Goal: Task Accomplishment & Management: Manage account settings

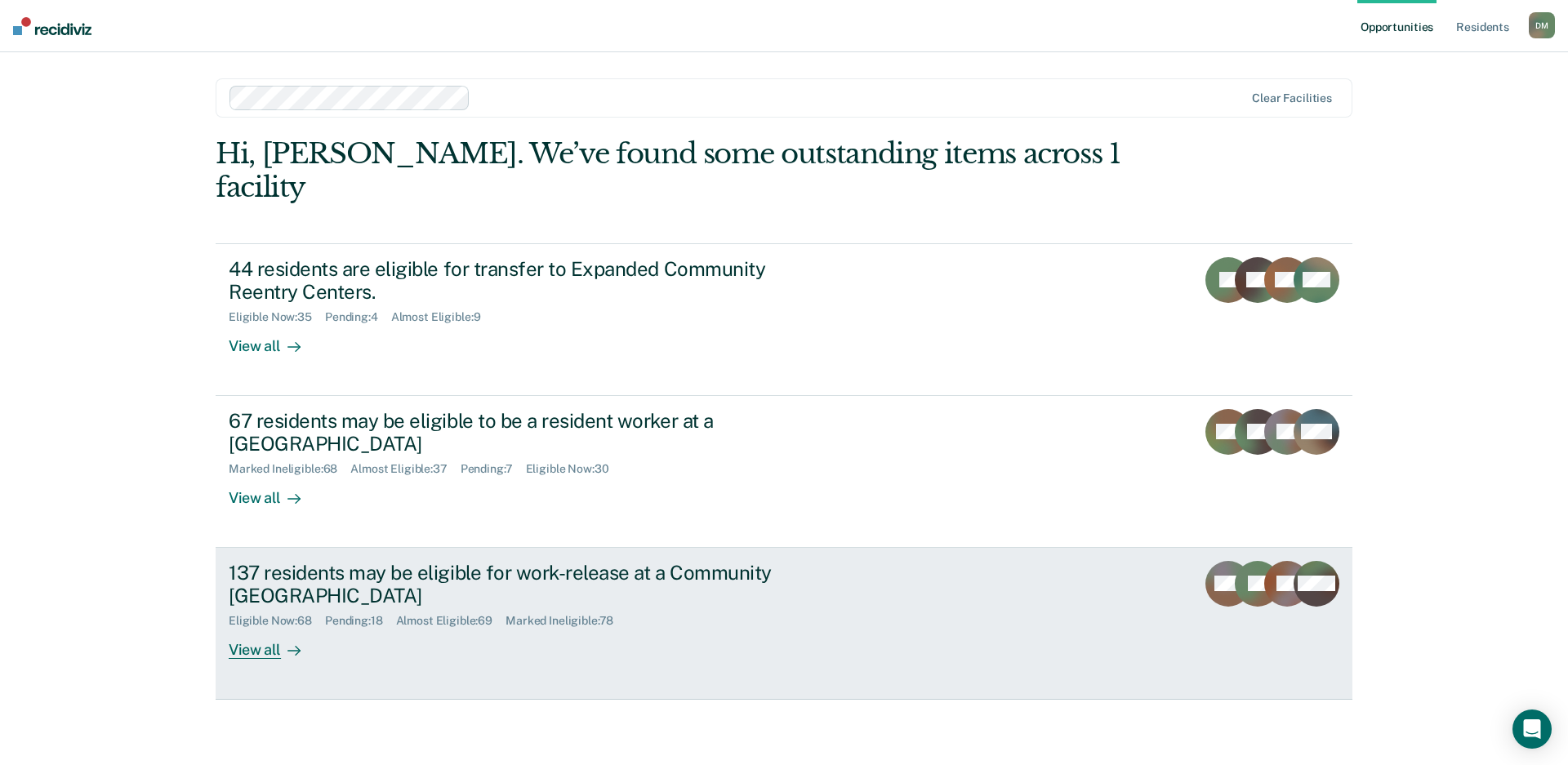
click at [897, 548] on link "137 residents may be eligible for work-release at a Community Reentry Center El…" at bounding box center [784, 624] width 1137 height 152
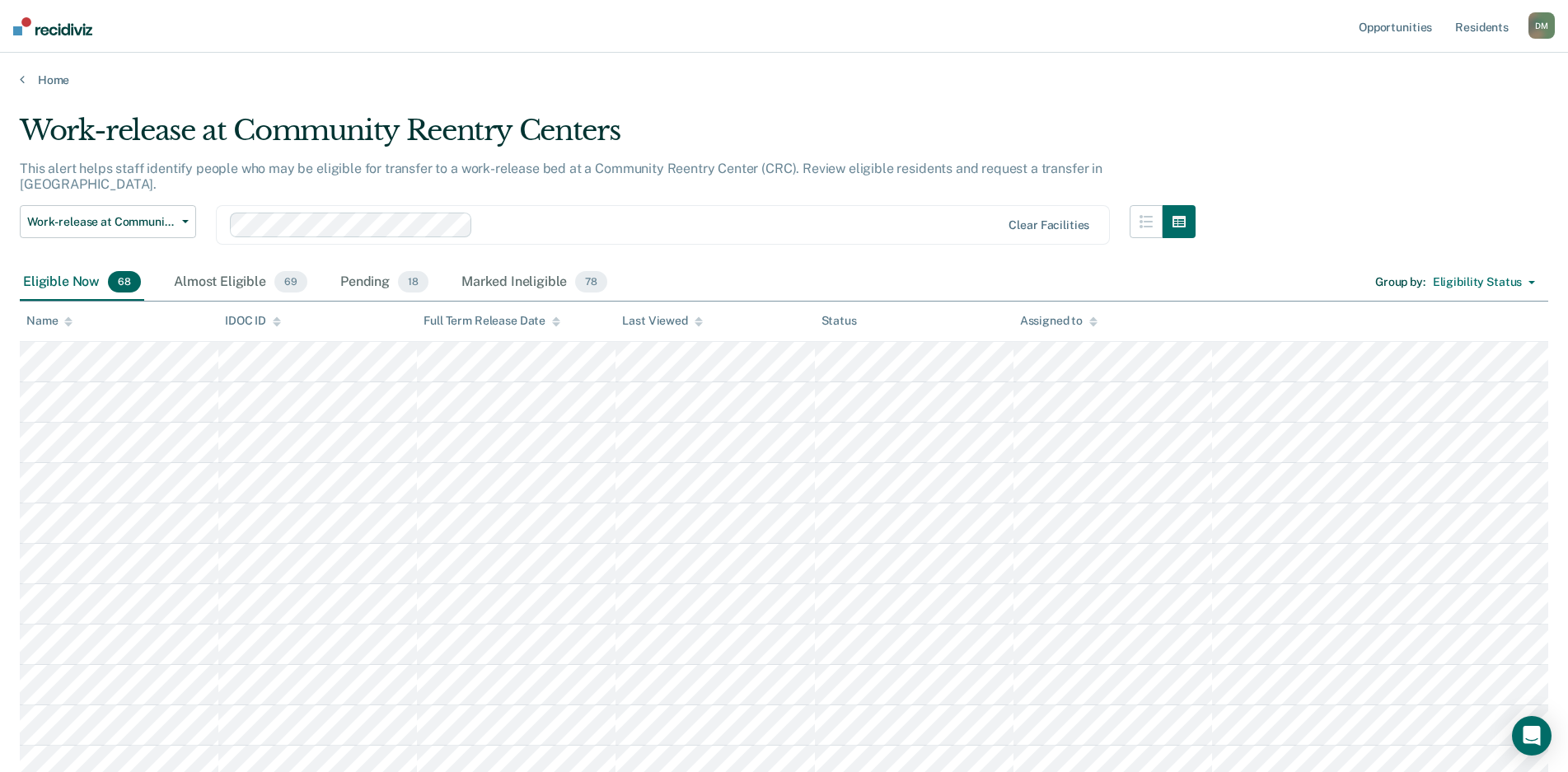
click at [696, 323] on icon at bounding box center [699, 324] width 9 height 4
click at [697, 325] on div at bounding box center [699, 321] width 9 height 14
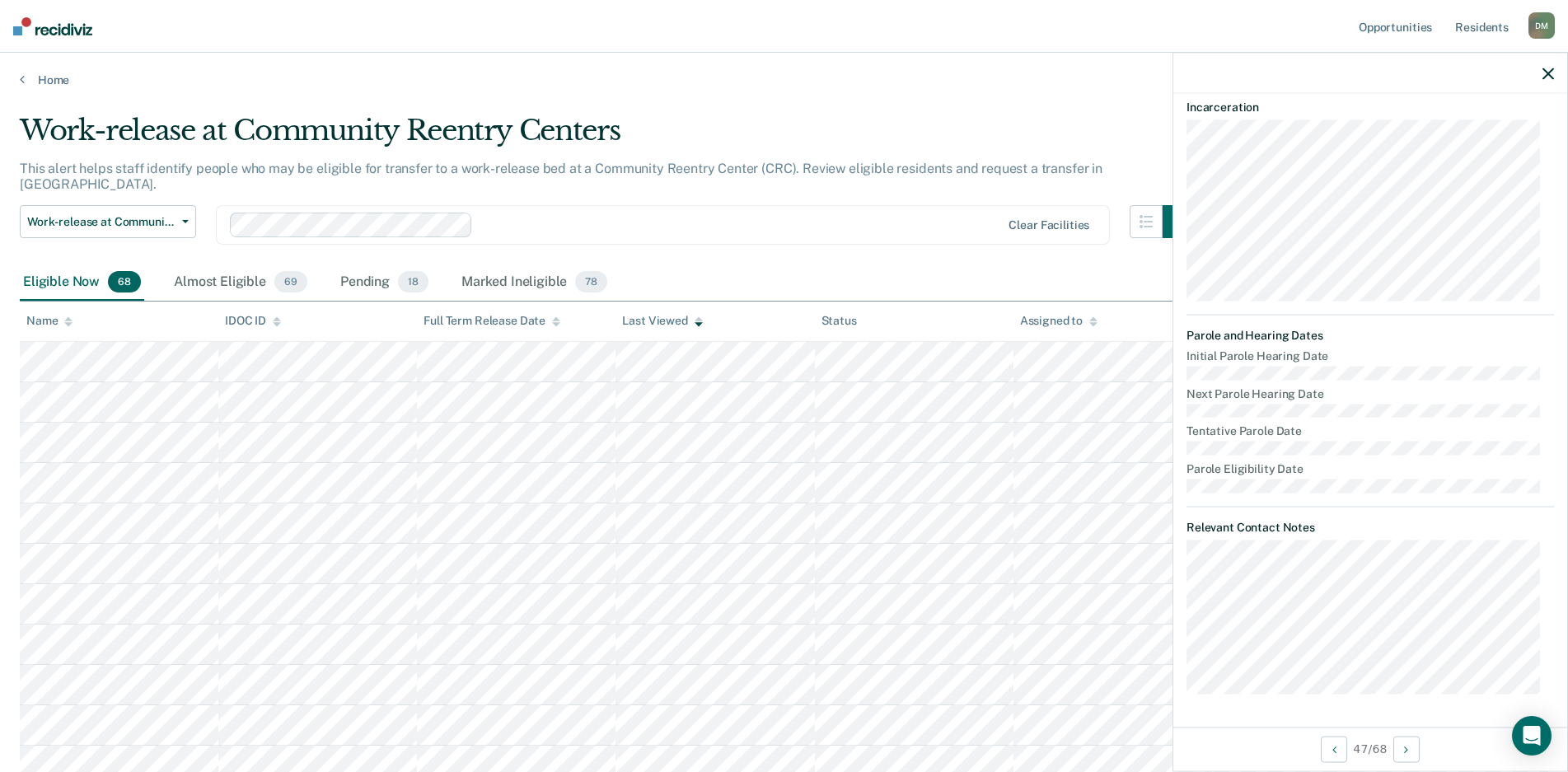
scroll to position [399, 0]
click at [233, 267] on div "Almost Eligible 69" at bounding box center [240, 283] width 140 height 37
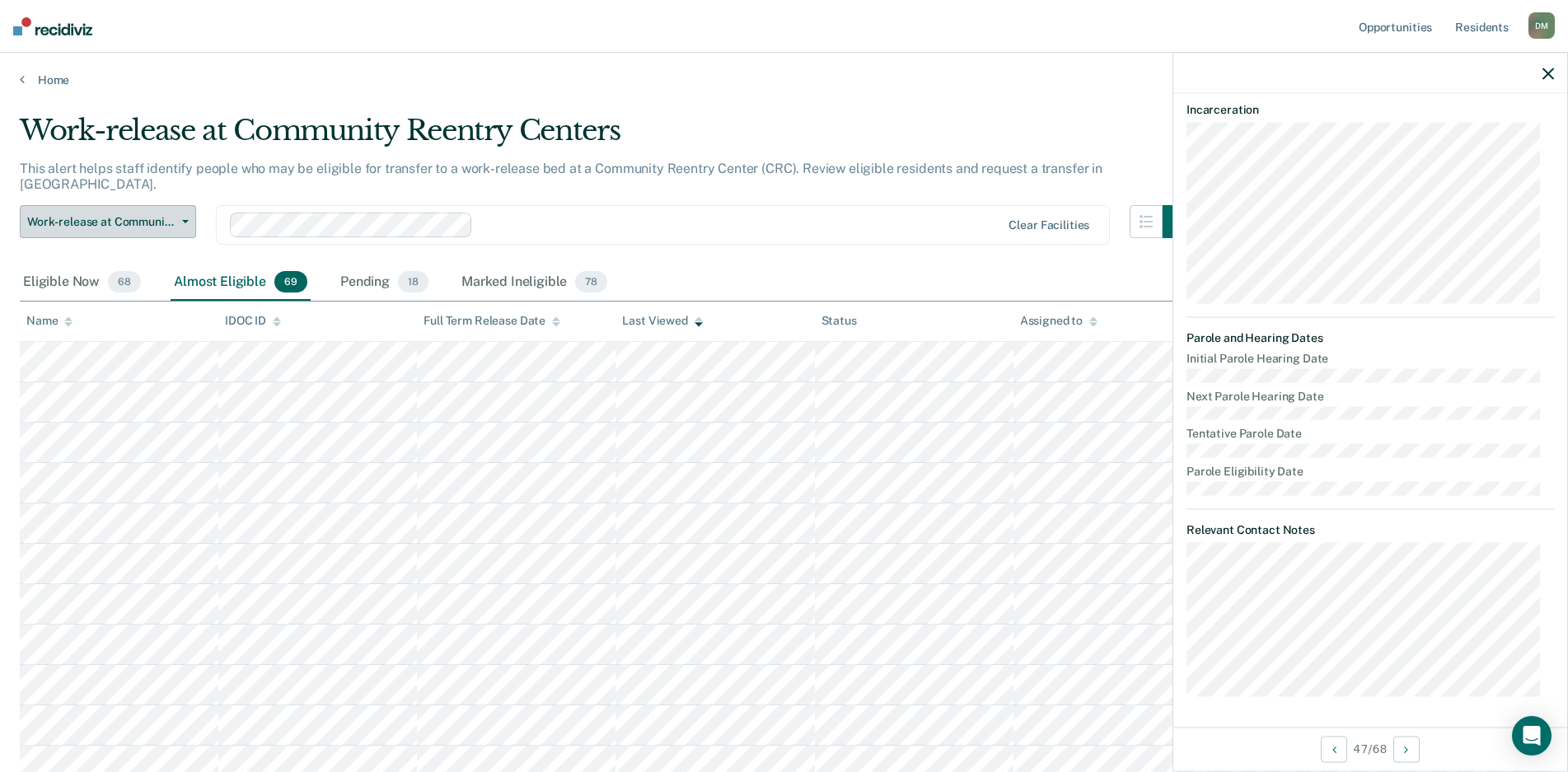
click at [181, 208] on button "Work-release at Community Reentry Centers" at bounding box center [107, 221] width 176 height 33
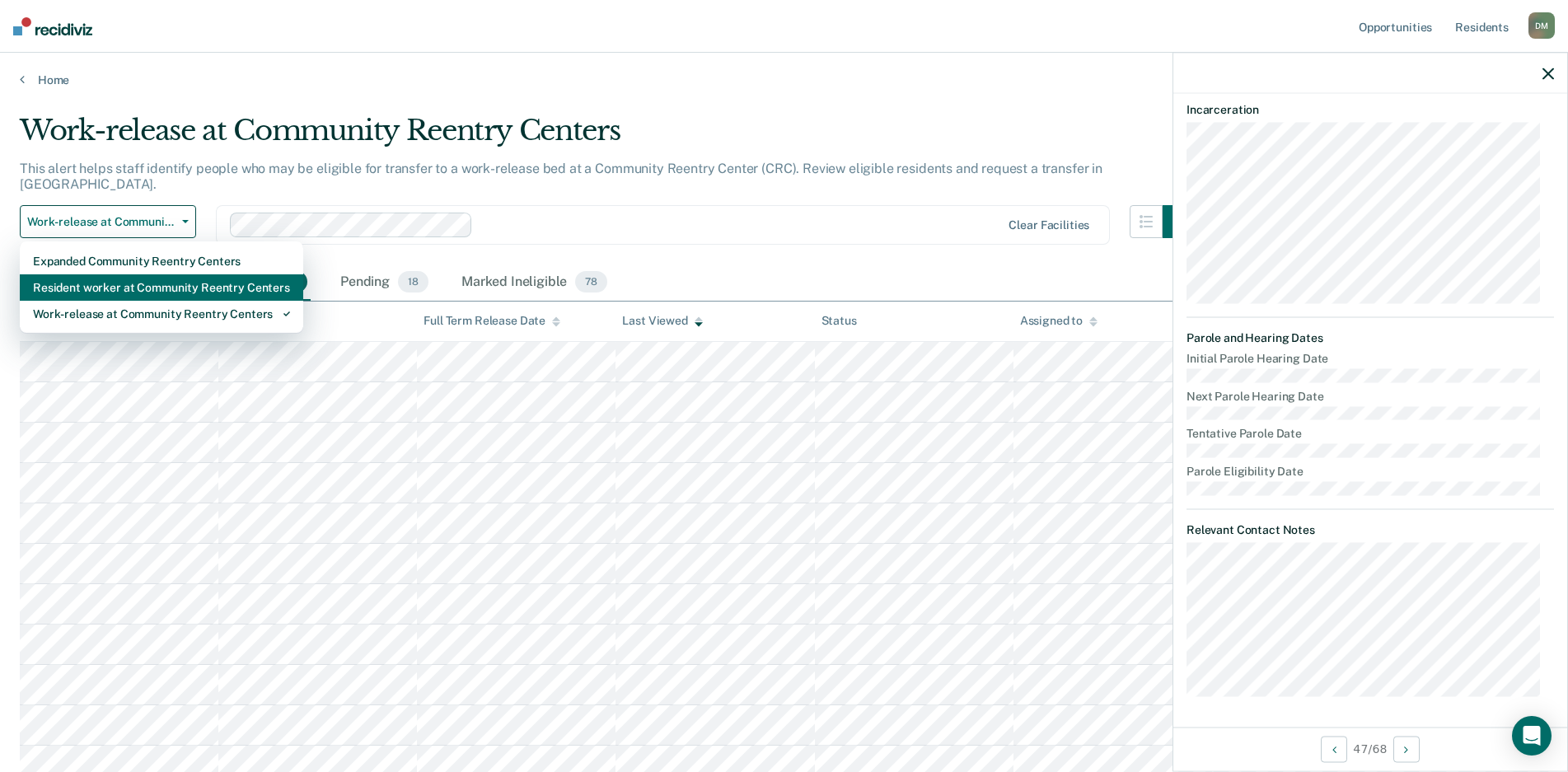
click at [131, 274] on div "Resident worker at Community Reentry Centers" at bounding box center [162, 287] width 257 height 26
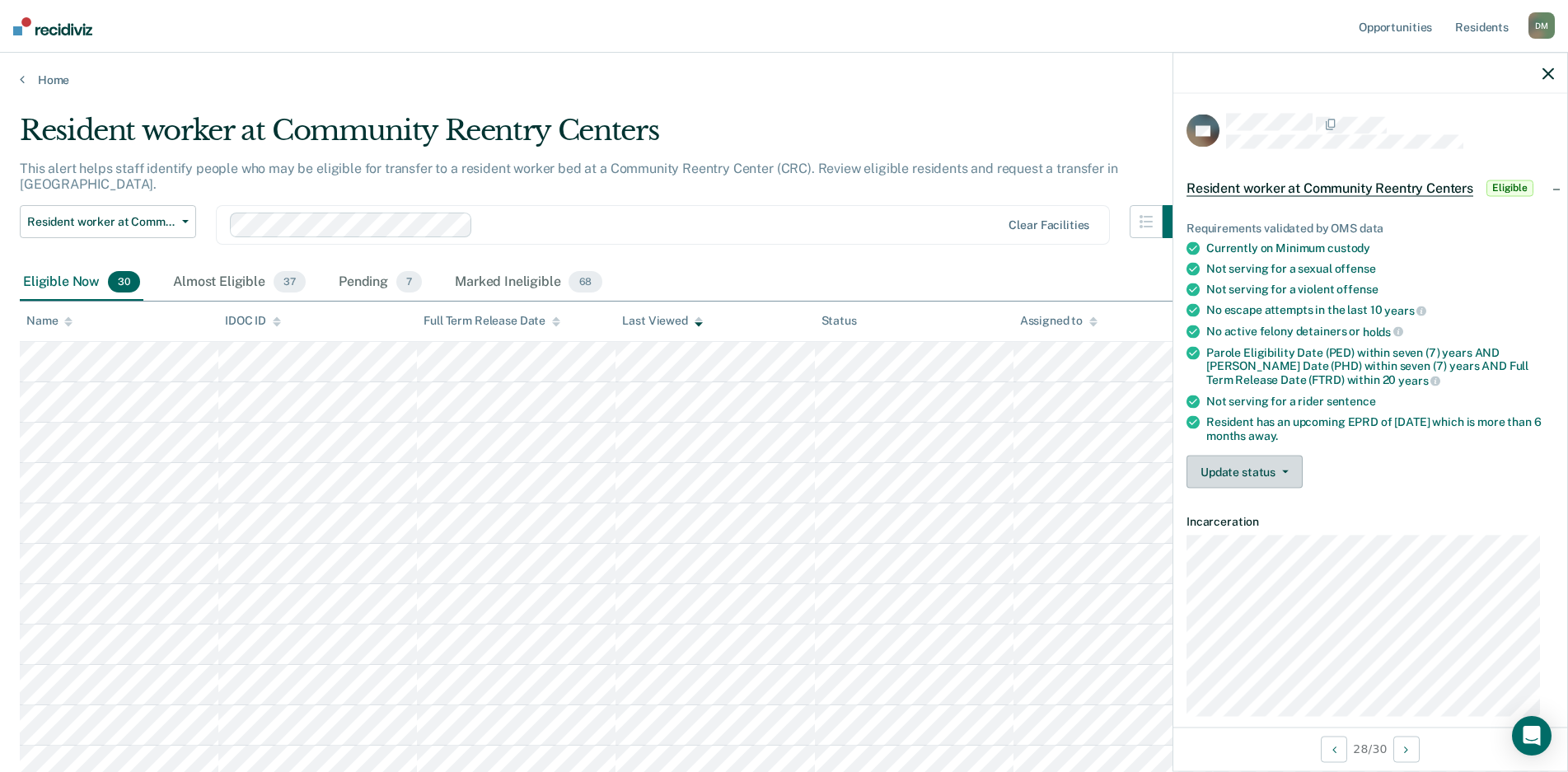
click at [1216, 466] on button "Update status" at bounding box center [1245, 472] width 117 height 33
click at [1225, 512] on button "[PERSON_NAME]" at bounding box center [1266, 512] width 159 height 26
click at [1546, 76] on icon "button" at bounding box center [1548, 73] width 12 height 12
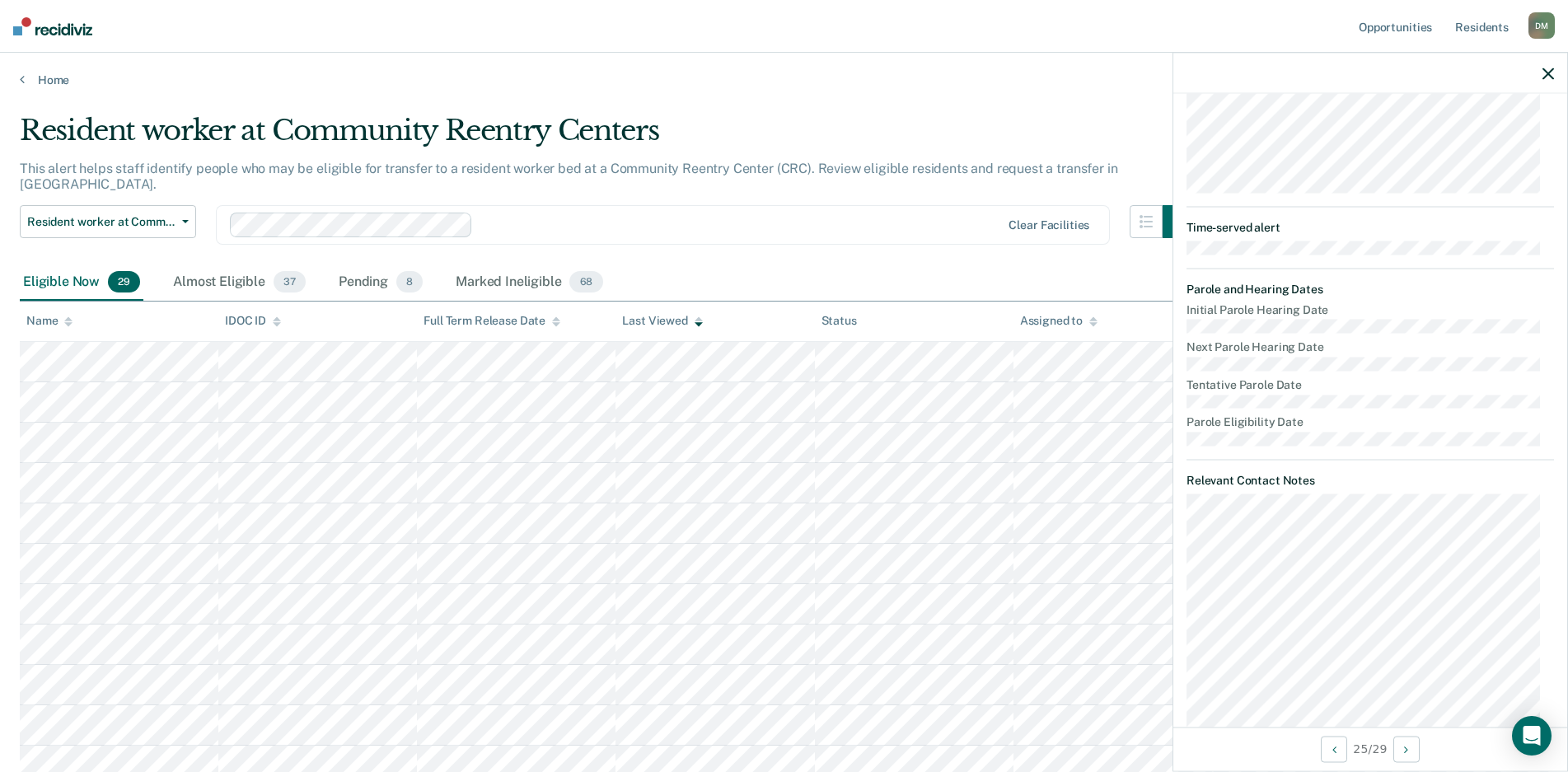
scroll to position [776, 0]
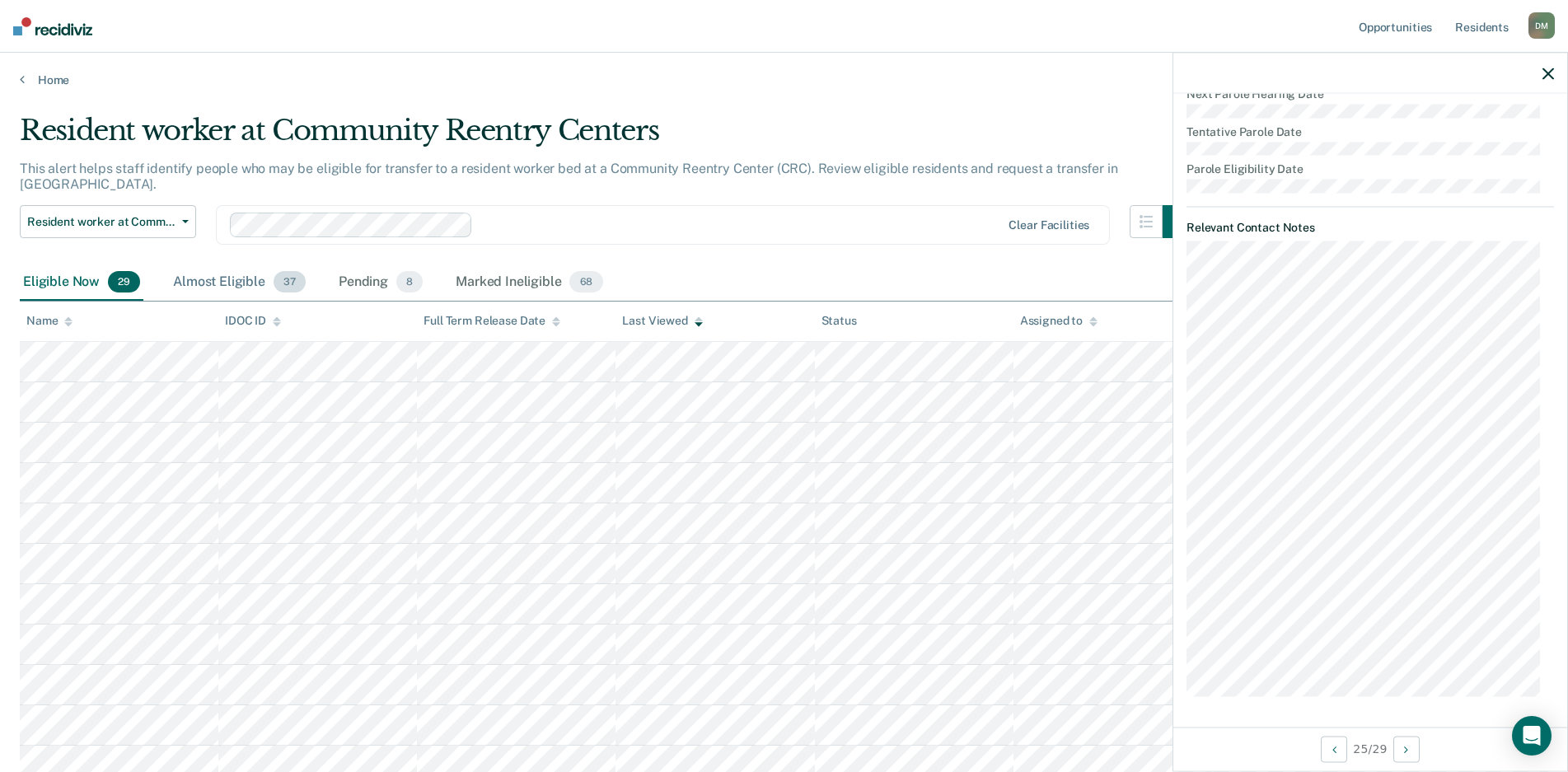
click at [222, 268] on div "Almost Eligible 37" at bounding box center [239, 283] width 140 height 37
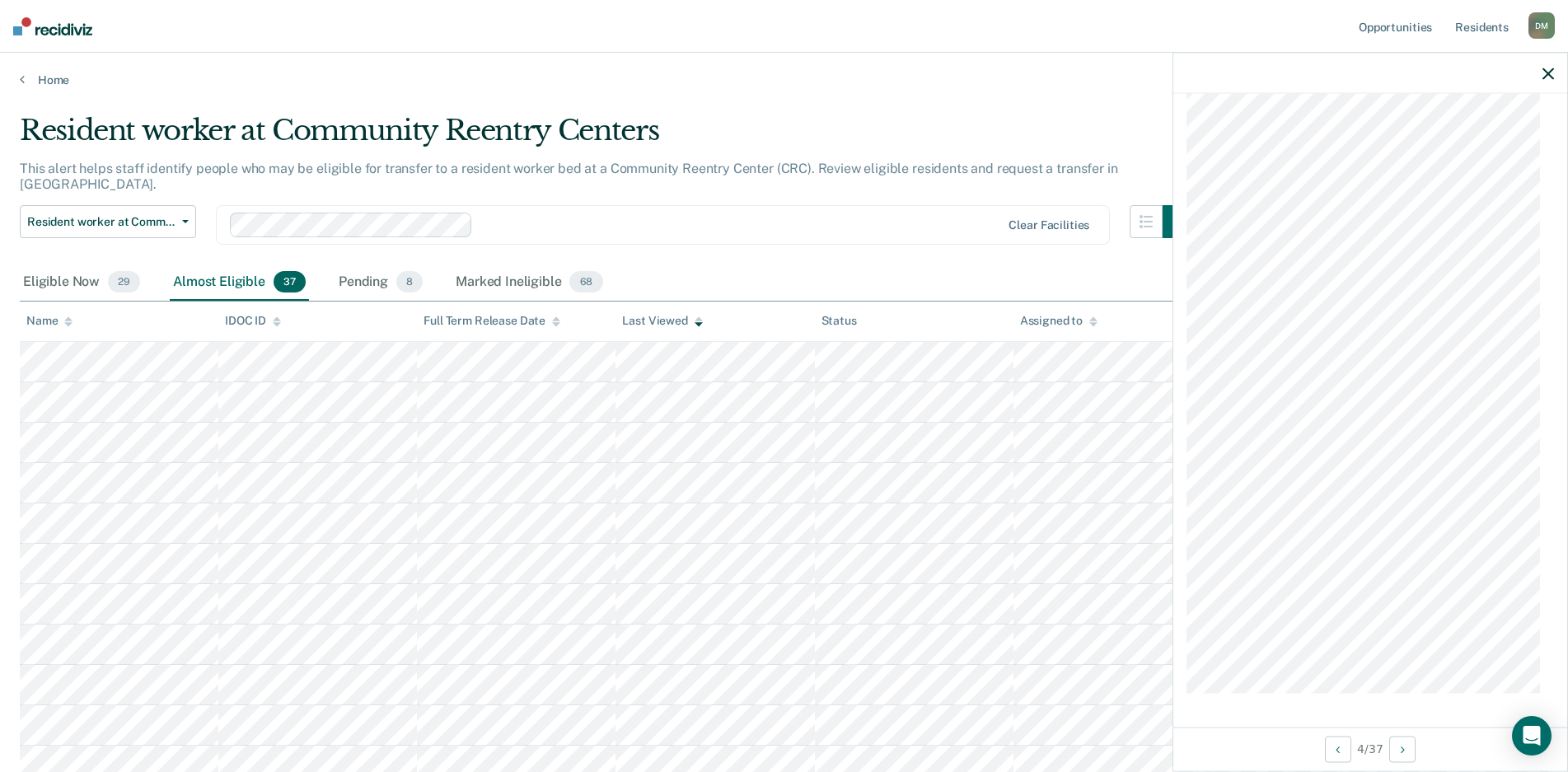
scroll to position [1124, 0]
click at [70, 265] on div "Eligible Now 29" at bounding box center [81, 283] width 123 height 37
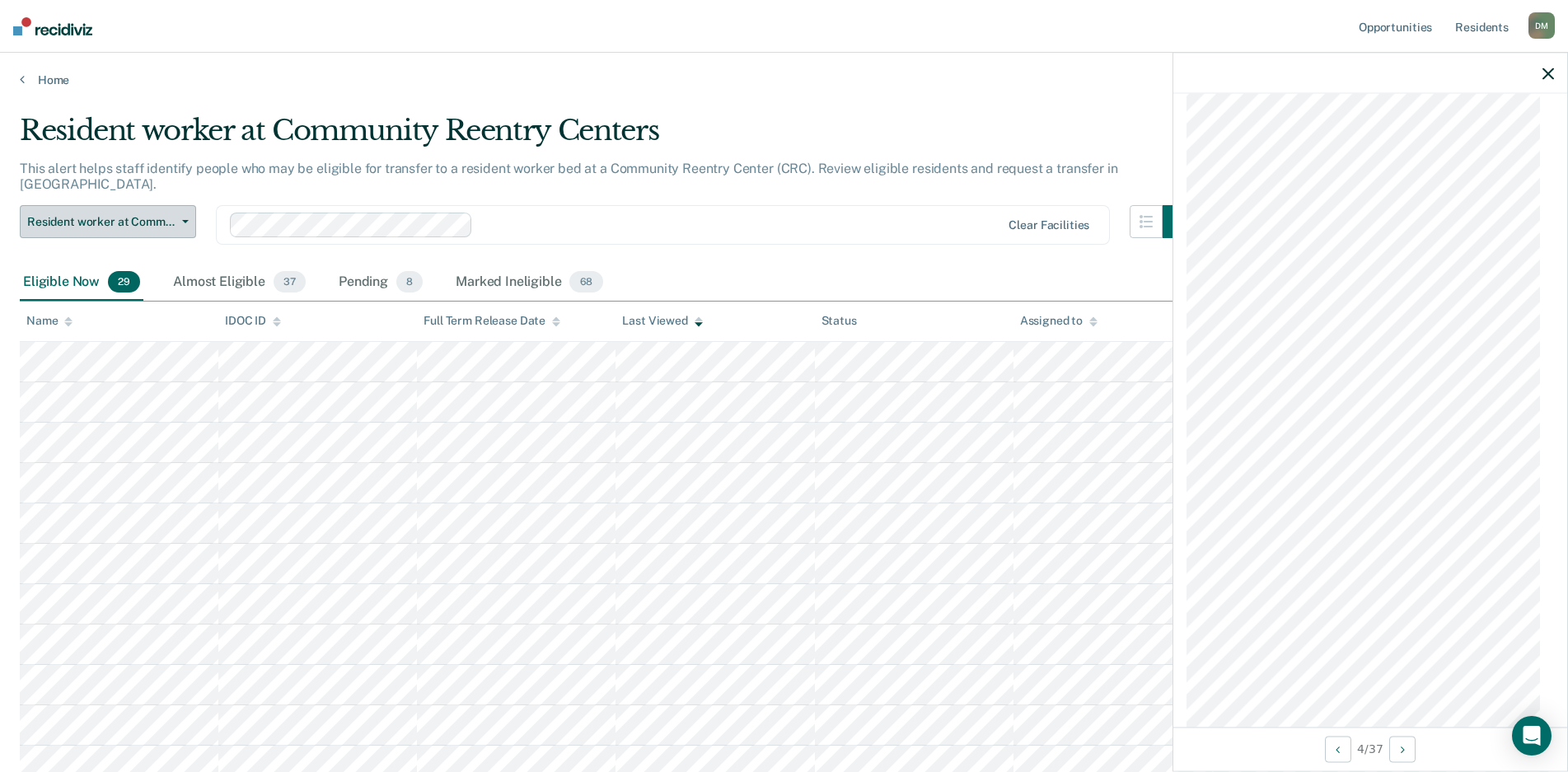
click at [182, 220] on icon "button" at bounding box center [186, 221] width 7 height 3
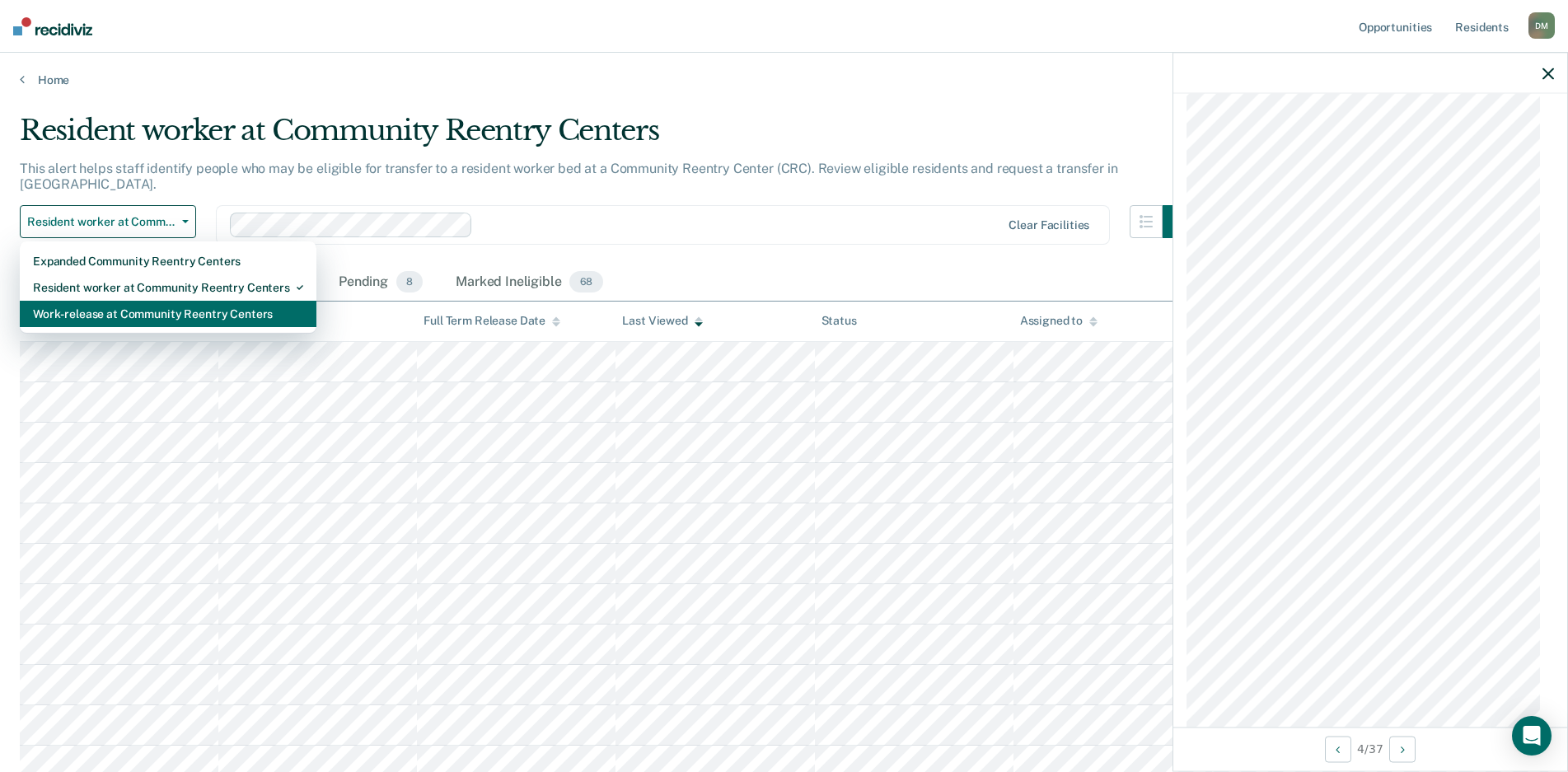
click at [138, 300] on div "Work-release at Community Reentry Centers" at bounding box center [169, 313] width 271 height 26
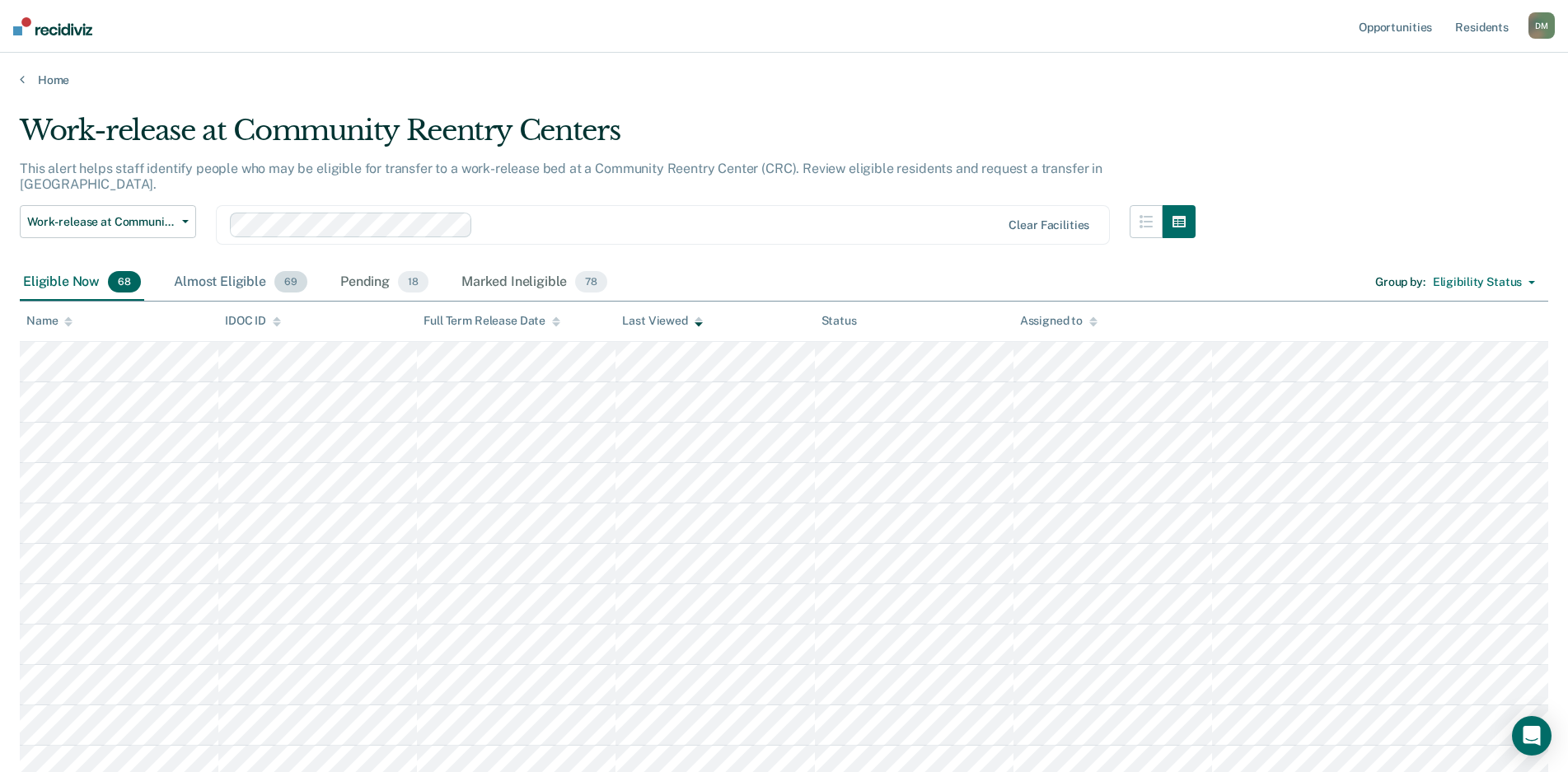
click at [213, 265] on div "Almost Eligible 69" at bounding box center [240, 283] width 140 height 37
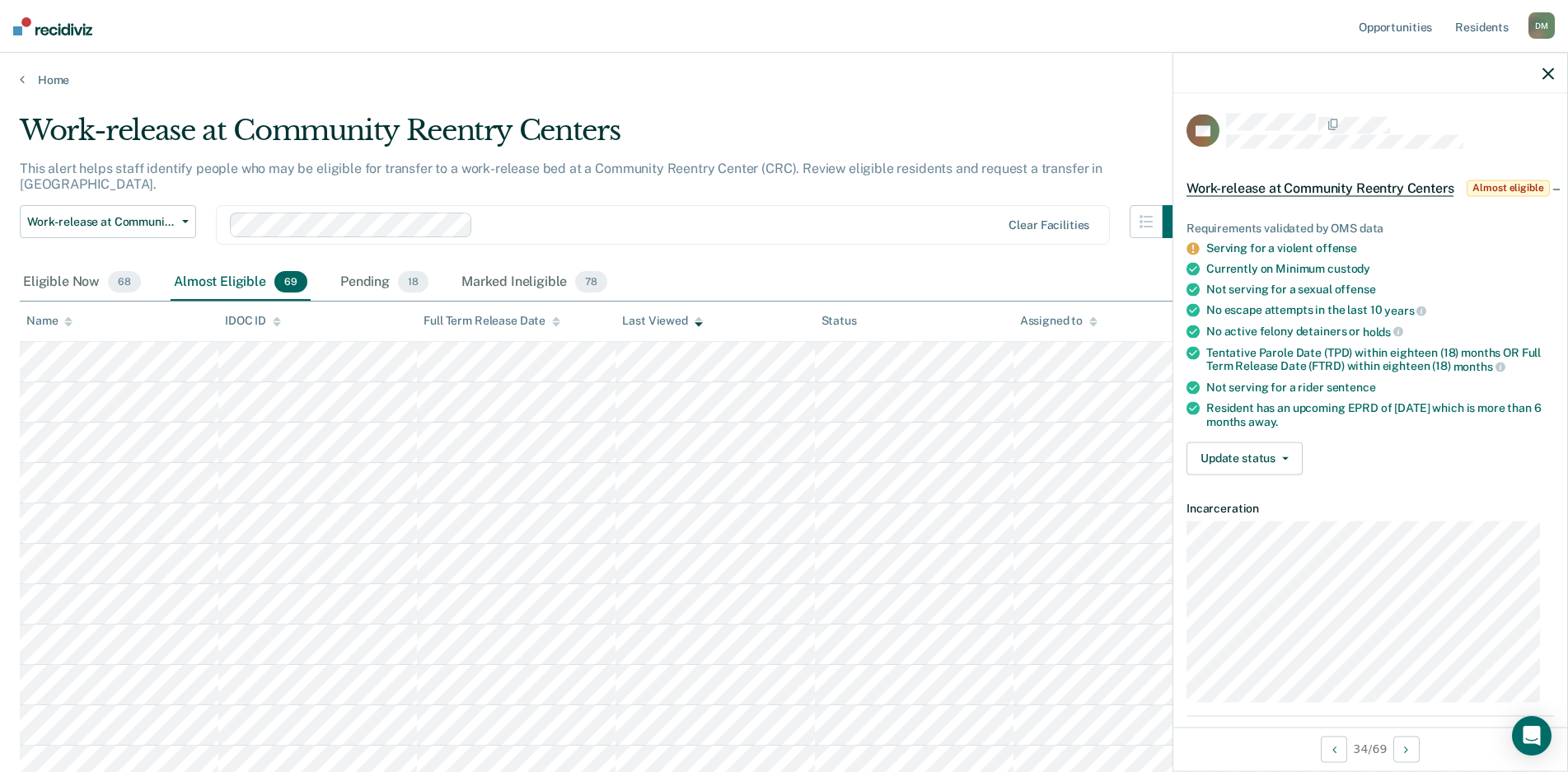
click at [1552, 74] on icon "button" at bounding box center [1548, 73] width 12 height 12
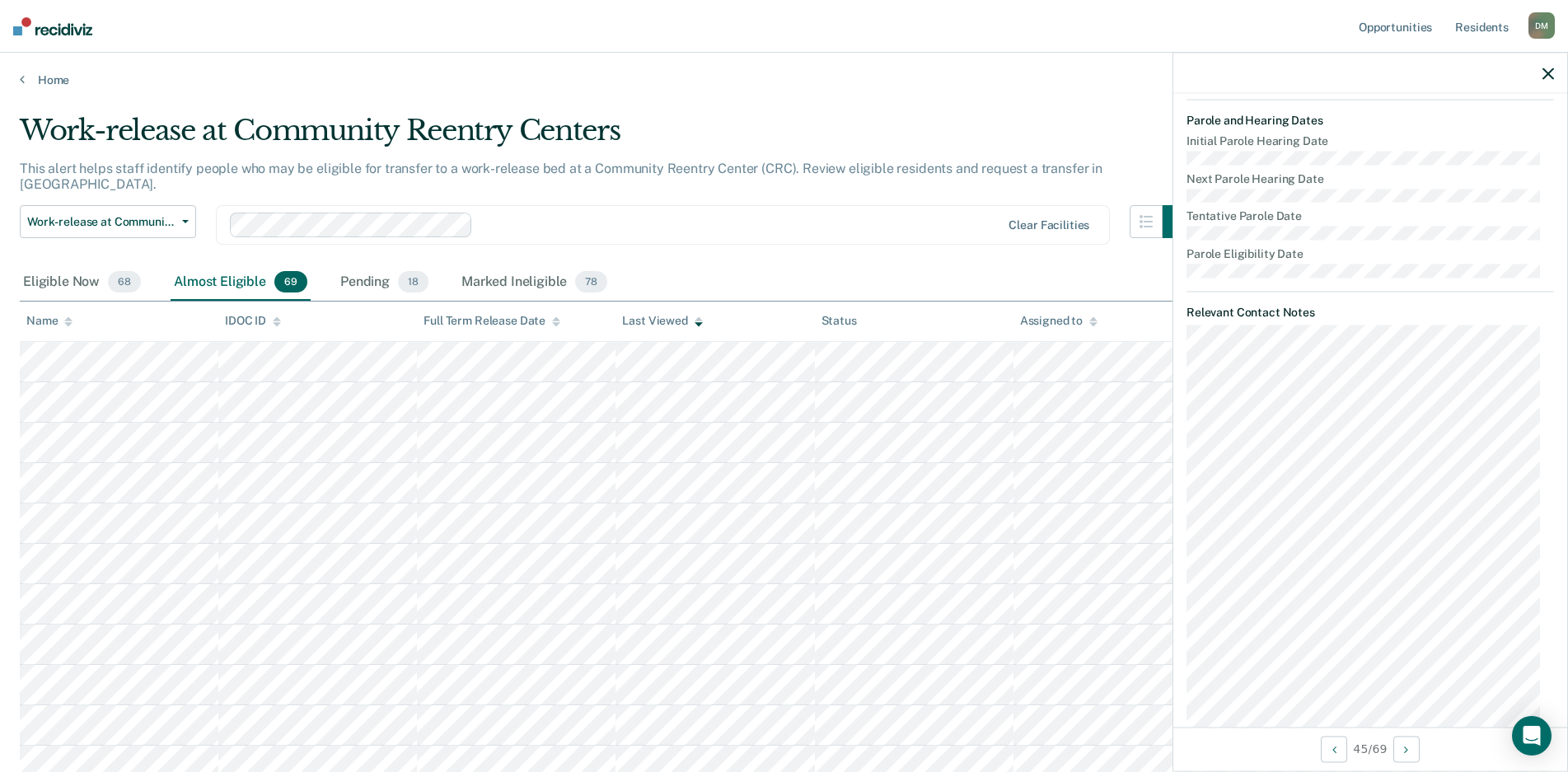
scroll to position [658, 0]
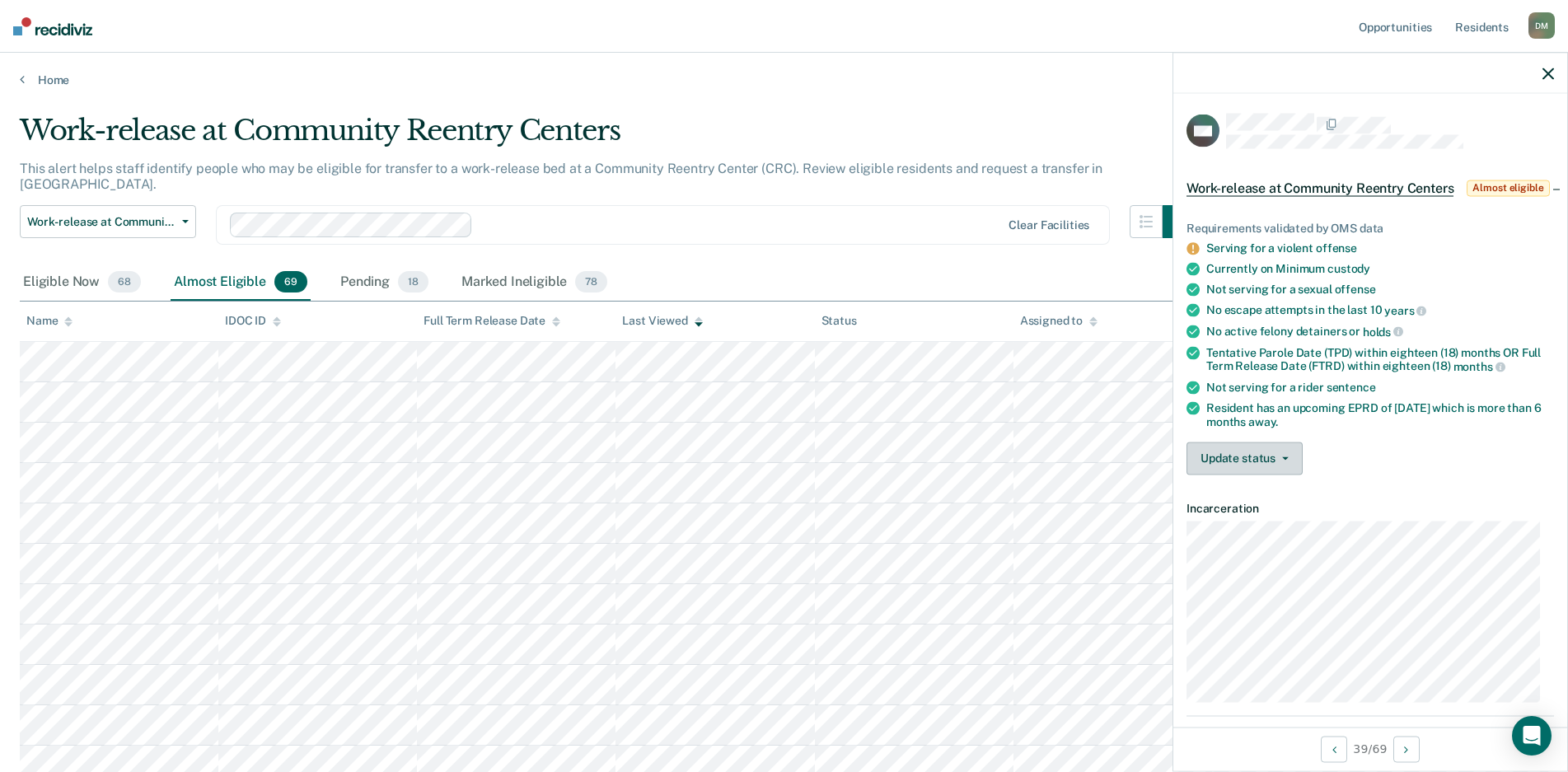
click at [1212, 475] on button "Update status" at bounding box center [1245, 458] width 117 height 33
click at [1232, 511] on button "[PERSON_NAME]" at bounding box center [1266, 497] width 159 height 26
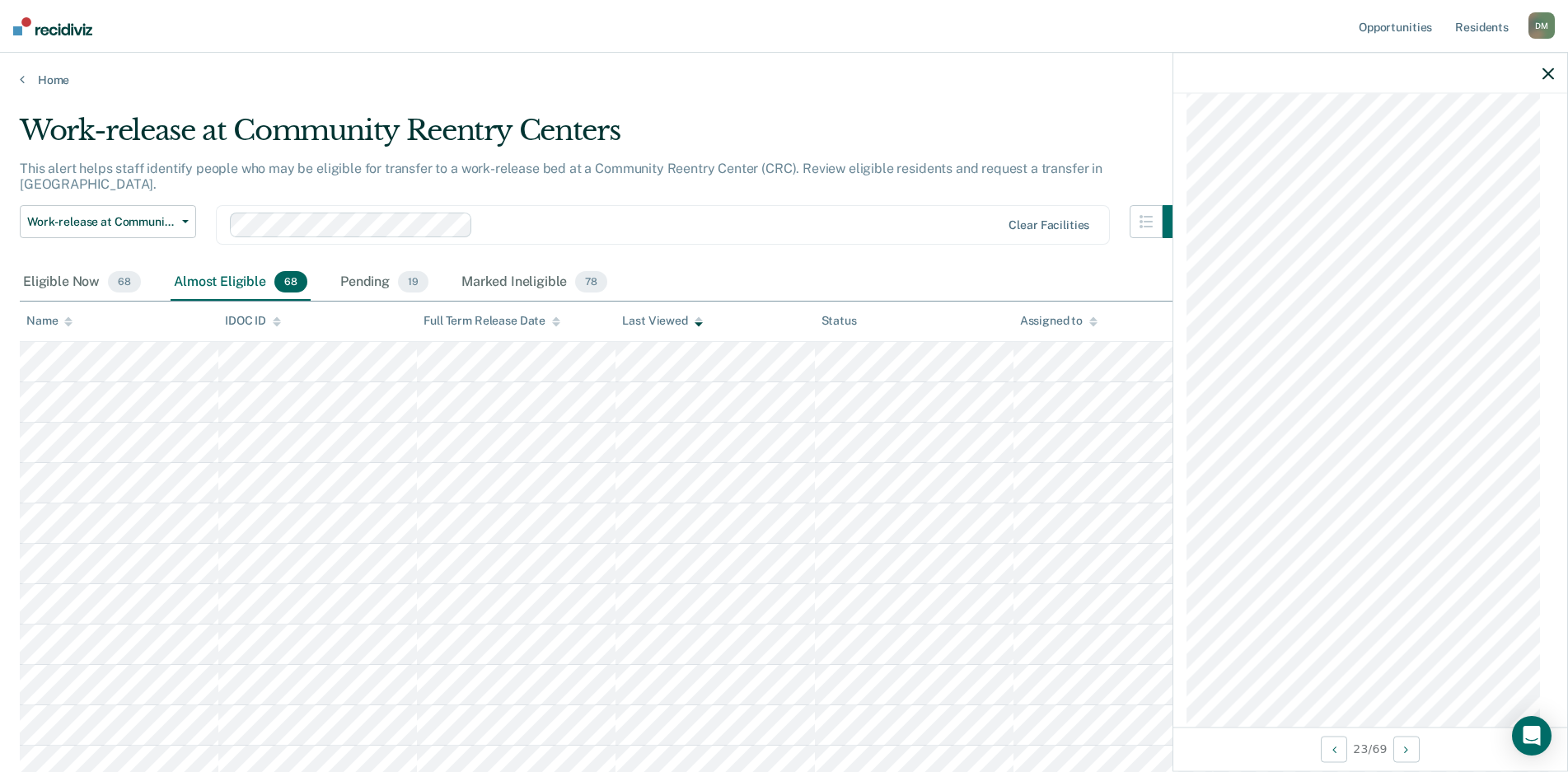
click at [1548, 69] on icon "button" at bounding box center [1548, 73] width 12 height 12
